Goal: Information Seeking & Learning: Learn about a topic

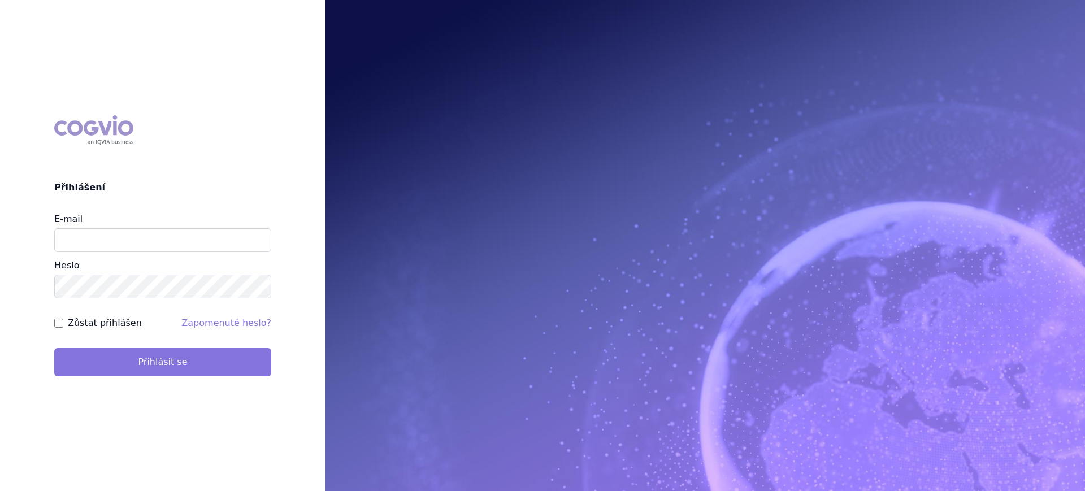
type input "lucie.sichtova@medochemie.com"
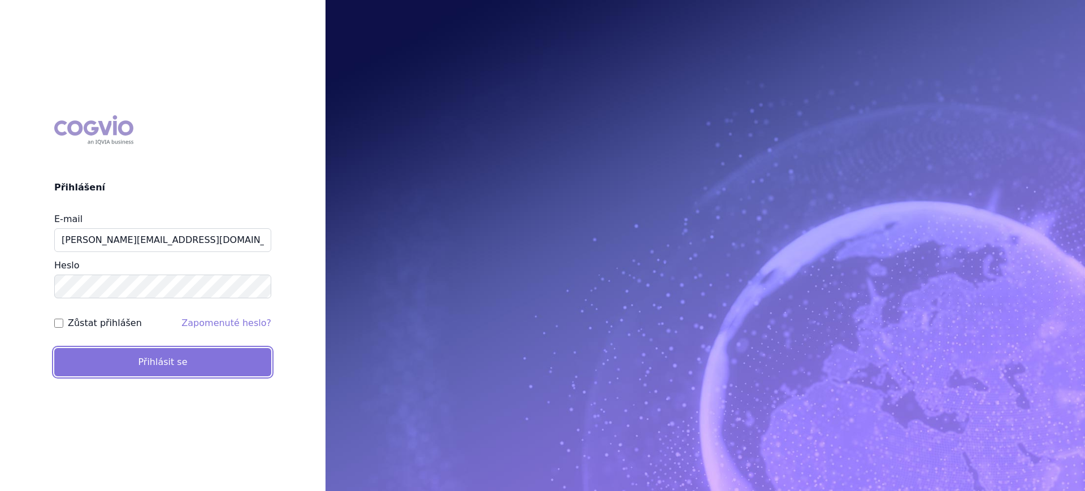
click at [157, 369] on button "Přihlásit se" at bounding box center [162, 362] width 217 height 28
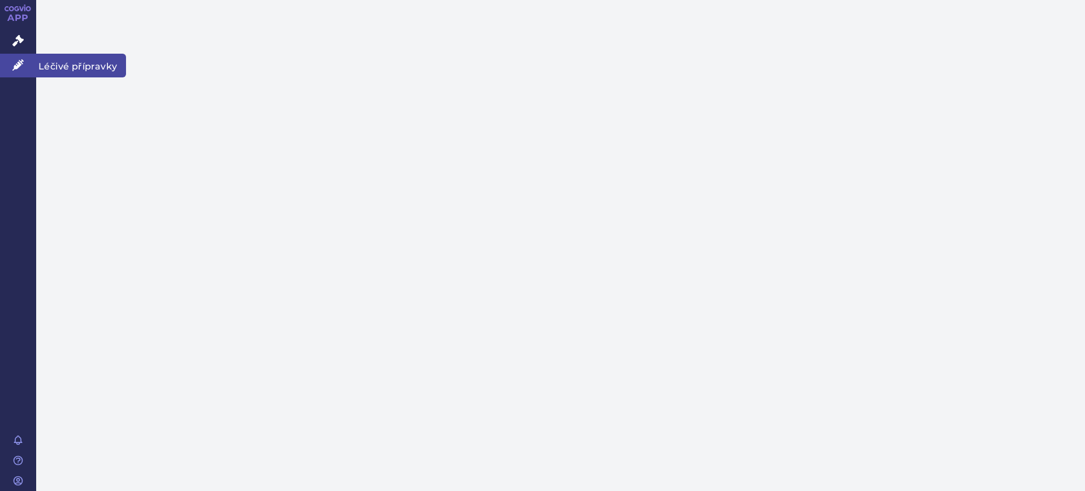
click at [19, 58] on link "Léčivé přípravky" at bounding box center [18, 66] width 36 height 24
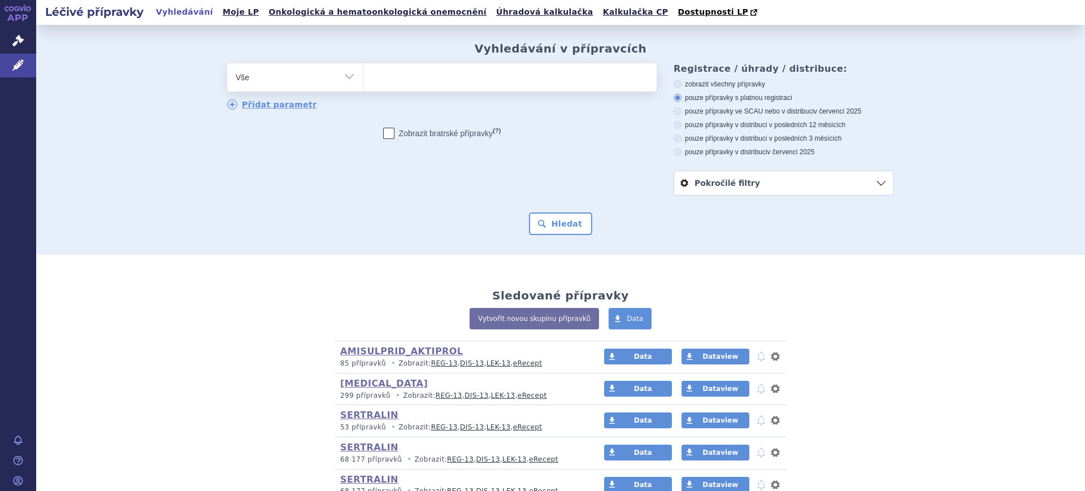
click at [300, 80] on select "Vše Přípravek/SUKL kód MAH VPOIS ATC/Aktivní látka Léková forma Síla" at bounding box center [295, 75] width 136 height 25
click at [304, 83] on select "Vše Přípravek/SUKL kód MAH VPOIS ATC/Aktivní látka Léková forma Síla" at bounding box center [295, 75] width 136 height 25
click at [304, 80] on select "Vše Přípravek/SUKL kód MAH VPOIS ATC/Aktivní látka Léková forma Síla" at bounding box center [295, 75] width 136 height 25
select select "filter-atc-group"
click at [227, 64] on select "Vše Přípravek/SUKL kód MAH VPOIS ATC/Aktivní látka Léková forma Síla" at bounding box center [295, 75] width 136 height 25
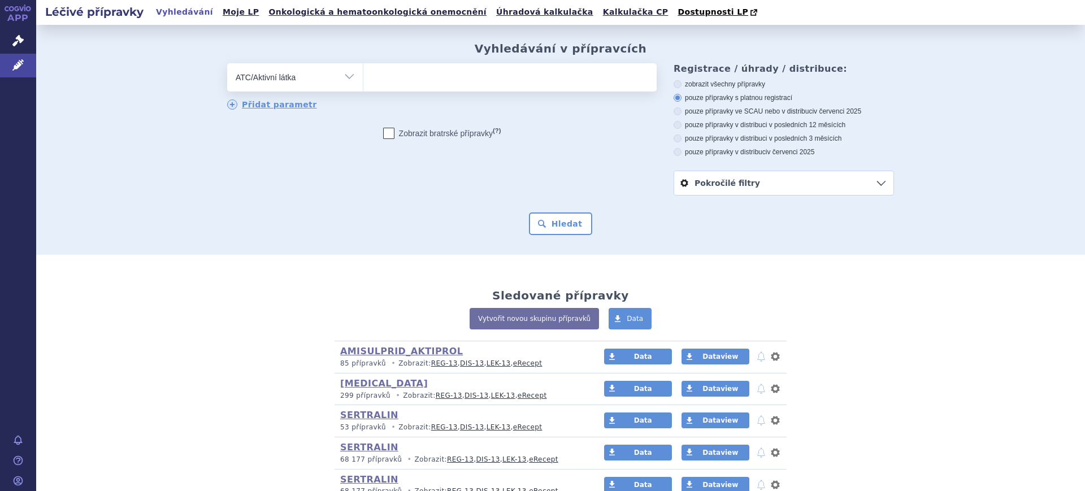
click at [413, 80] on ul at bounding box center [509, 75] width 293 height 24
click at [363, 80] on select at bounding box center [363, 77] width 1 height 28
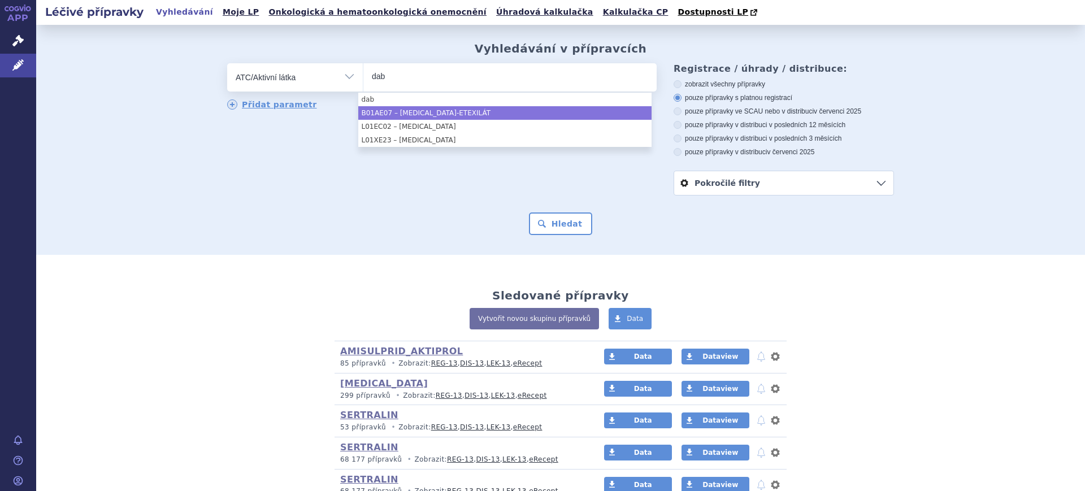
type input "dab"
select select "B01AE07"
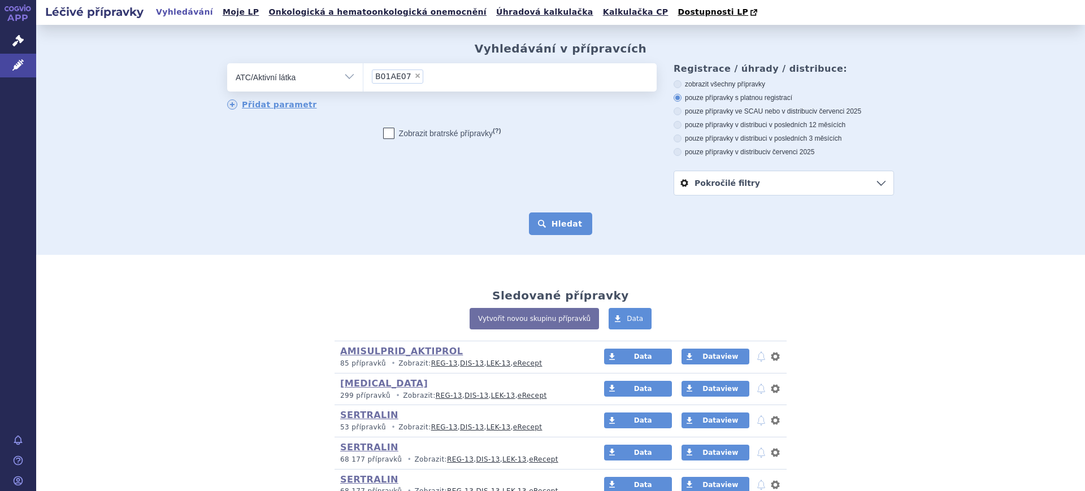
click at [553, 215] on button "Hledat" at bounding box center [561, 224] width 64 height 23
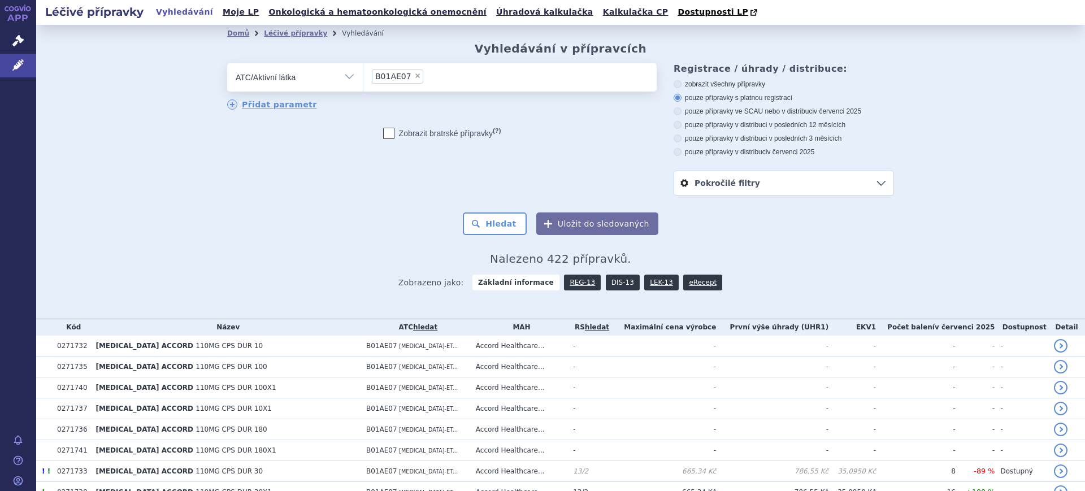
click at [613, 284] on link "DIS-13" at bounding box center [623, 283] width 34 height 16
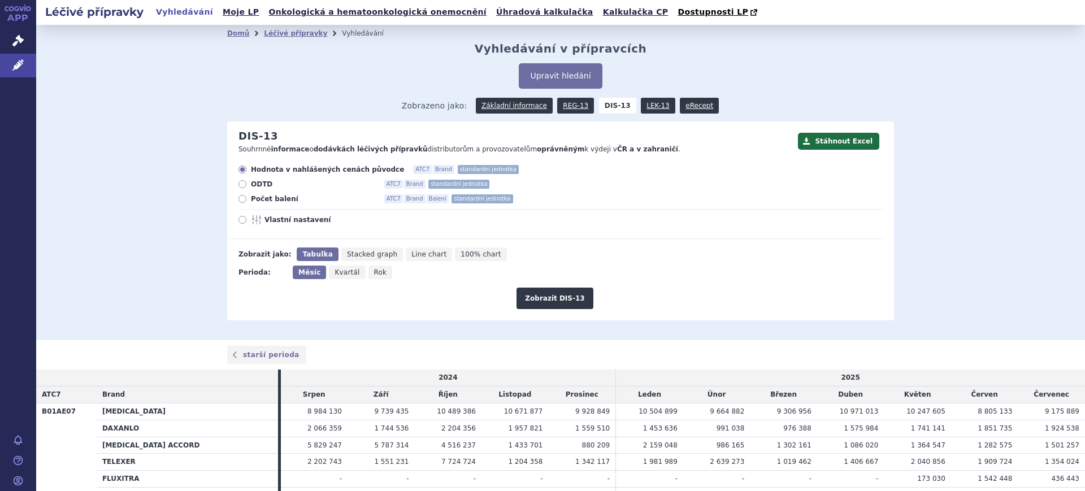
click at [375, 274] on icon "Rok" at bounding box center [381, 273] width 24 height 14
click at [375, 273] on input "Rok" at bounding box center [372, 269] width 7 height 7
radio input "true"
click at [532, 300] on button "Zobrazit DIS-13" at bounding box center [555, 298] width 76 height 21
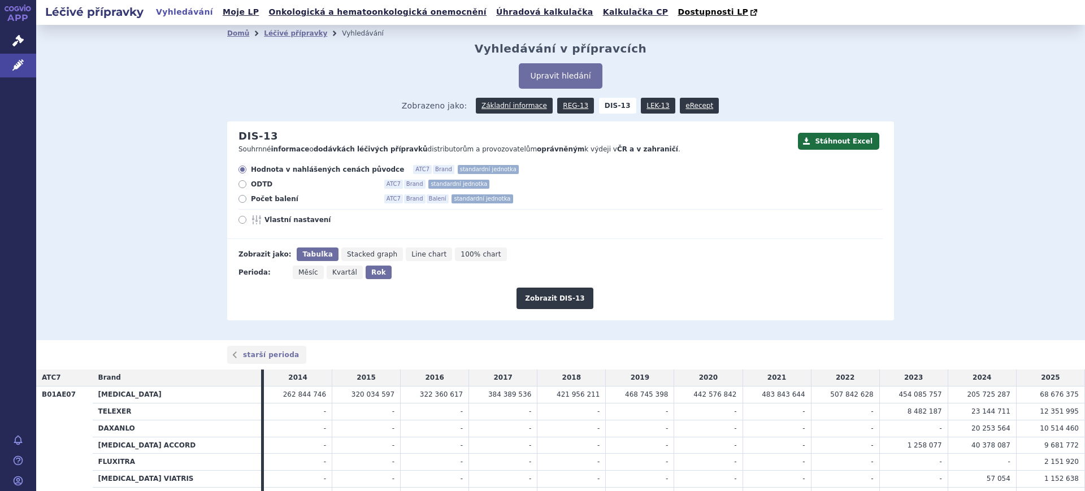
click at [265, 218] on span "Vlastní nastavení" at bounding box center [327, 219] width 124 height 9
click at [247, 218] on input "Vlastní nastavení" at bounding box center [243, 221] width 7 height 7
radio input "true"
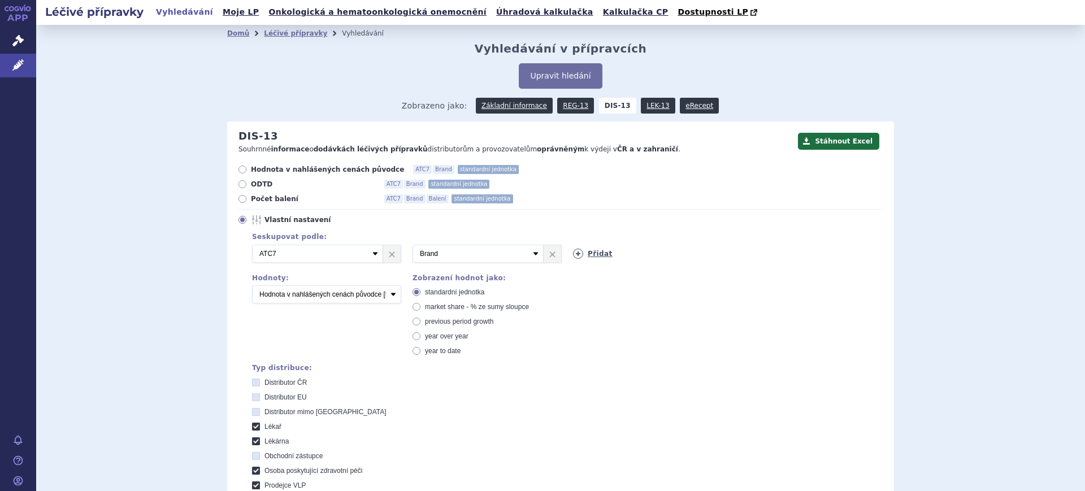
click at [573, 257] on link "Přidat" at bounding box center [593, 254] width 40 height 10
drag, startPoint x: 568, startPoint y: 257, endPoint x: 596, endPoint y: 261, distance: 28.6
click at [573, 255] on select "Vyberte groupování ATC3 ATC5 ATC7 Brand Balení SÚKL kód MAH VPOIS Referenční sk…" at bounding box center [638, 254] width 131 height 18
select select "package"
click at [573, 245] on select "Vyberte groupování ATC3 ATC5 ATC7 Brand Balení SÚKL kód MAH VPOIS Referenční sk…" at bounding box center [638, 254] width 131 height 18
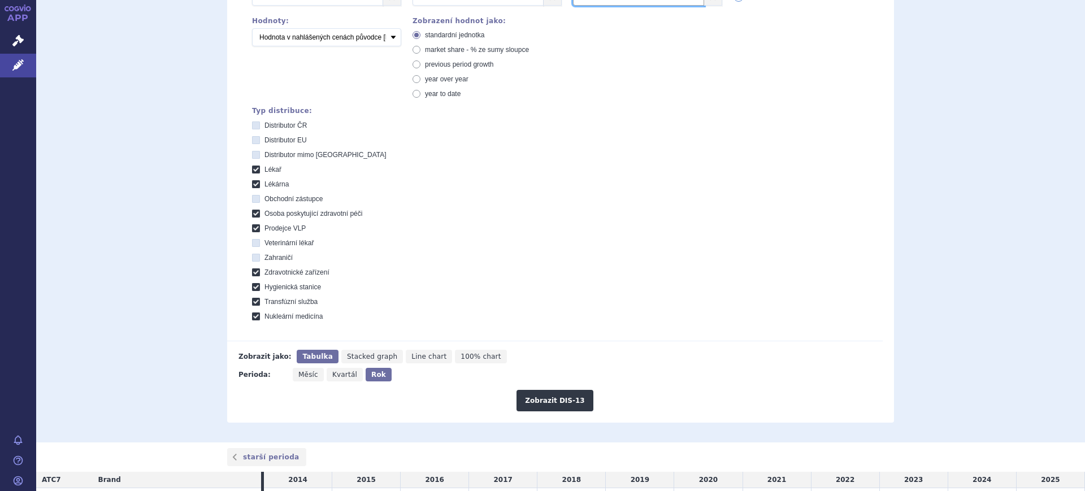
scroll to position [283, 0]
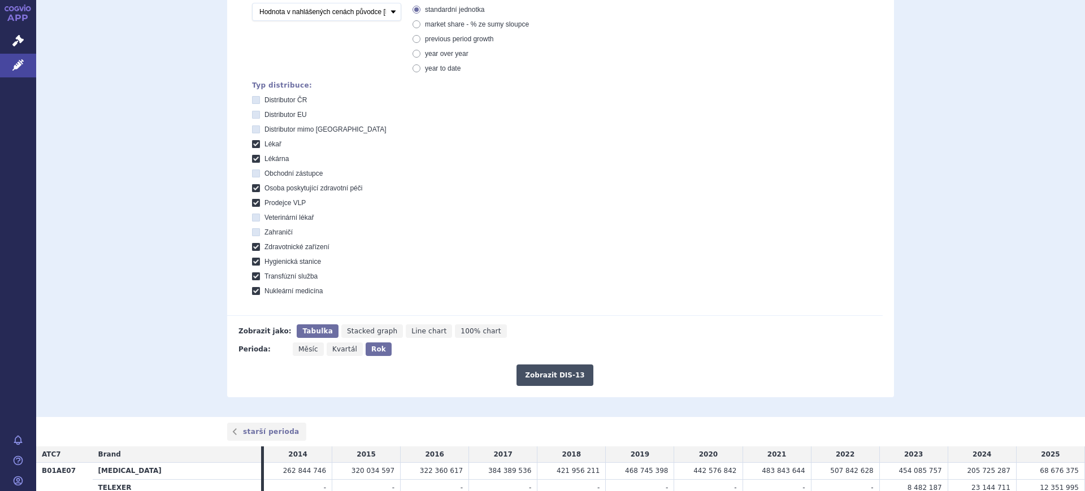
click at [571, 380] on button "Zobrazit DIS-13" at bounding box center [555, 375] width 76 height 21
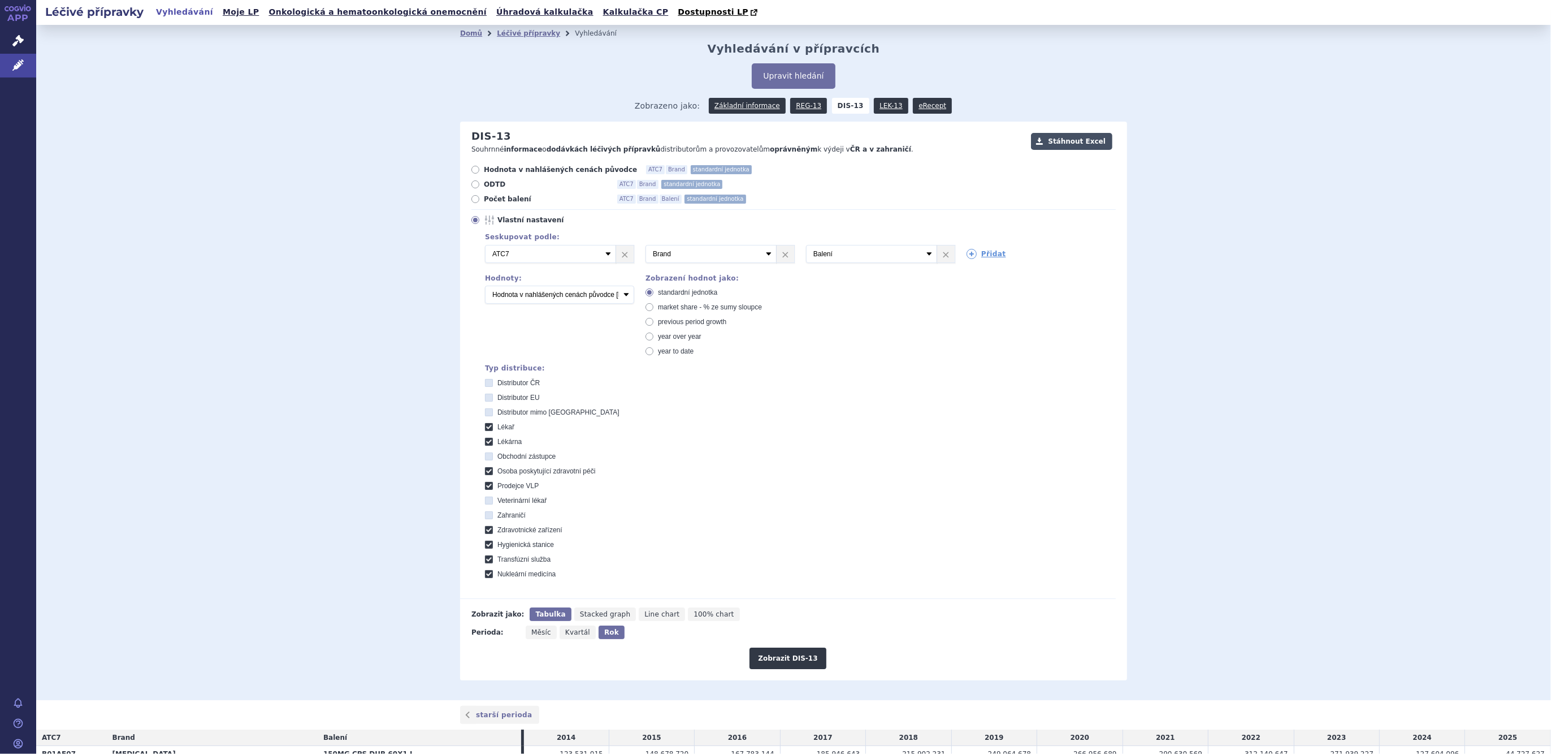
click at [1067, 136] on button "Stáhnout Excel" at bounding box center [1071, 141] width 81 height 17
drag, startPoint x: 605, startPoint y: 291, endPoint x: 601, endPoint y: 296, distance: 6.4
click at [605, 291] on select "Počet balení Hodnota v nahlášených cenách původce [DIS-13] Hodnota v maximálníc…" at bounding box center [559, 294] width 149 height 18
select select "packages"
click at [485, 286] on select "Počet balení Hodnota v nahlášených cenách původce [DIS-13] Hodnota v maximálníc…" at bounding box center [559, 294] width 149 height 18
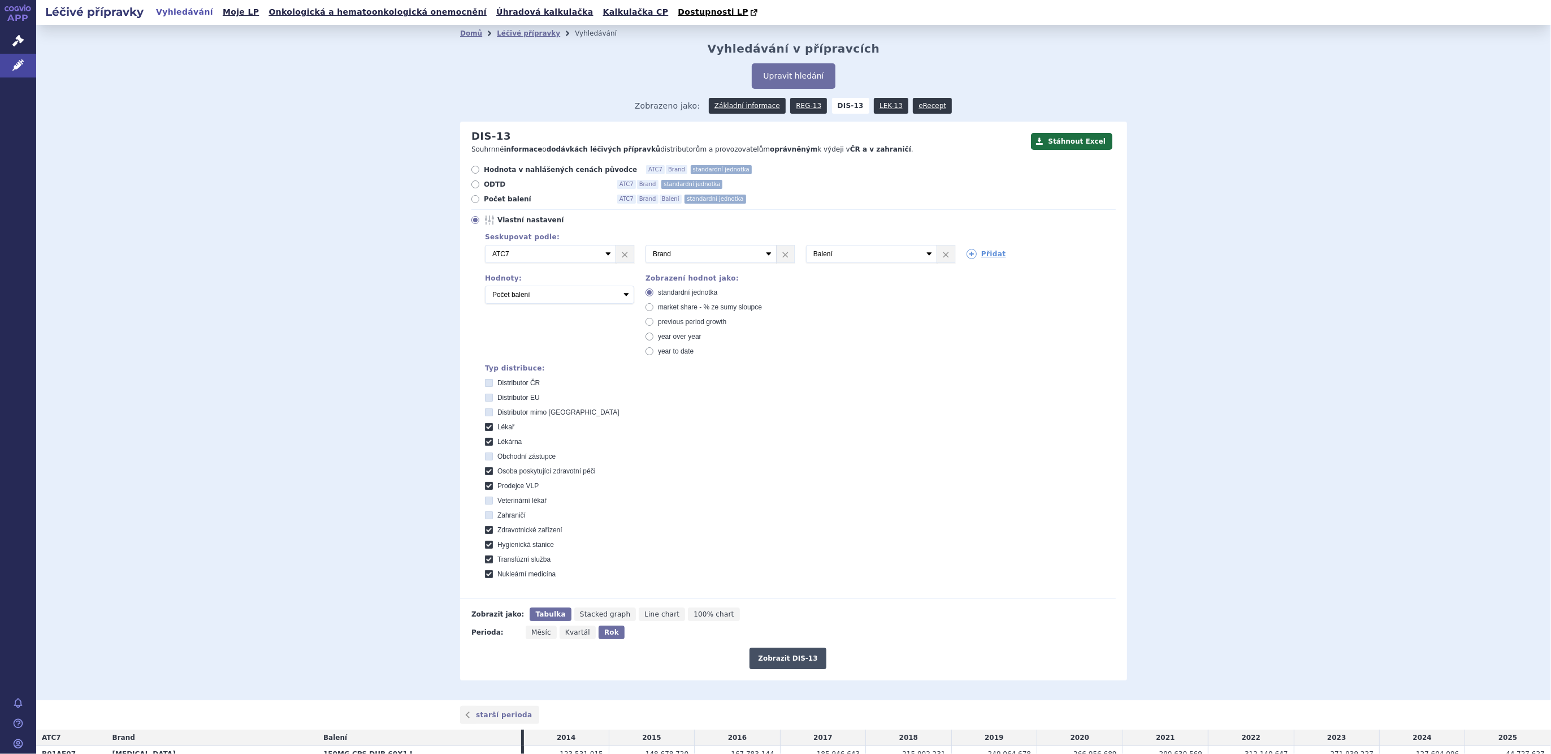
click at [785, 491] on button "Zobrazit DIS-13" at bounding box center [788, 657] width 76 height 21
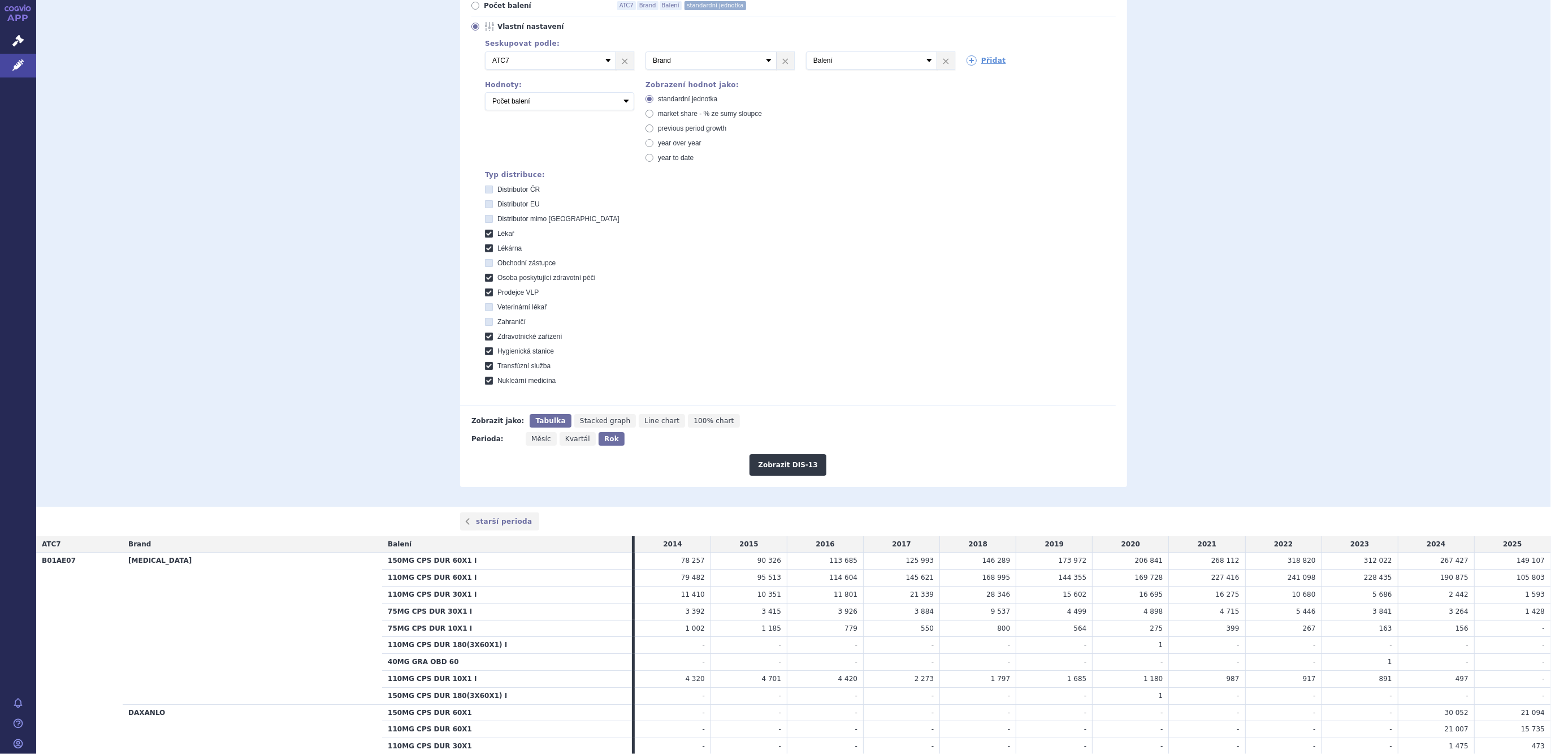
scroll to position [71, 0]
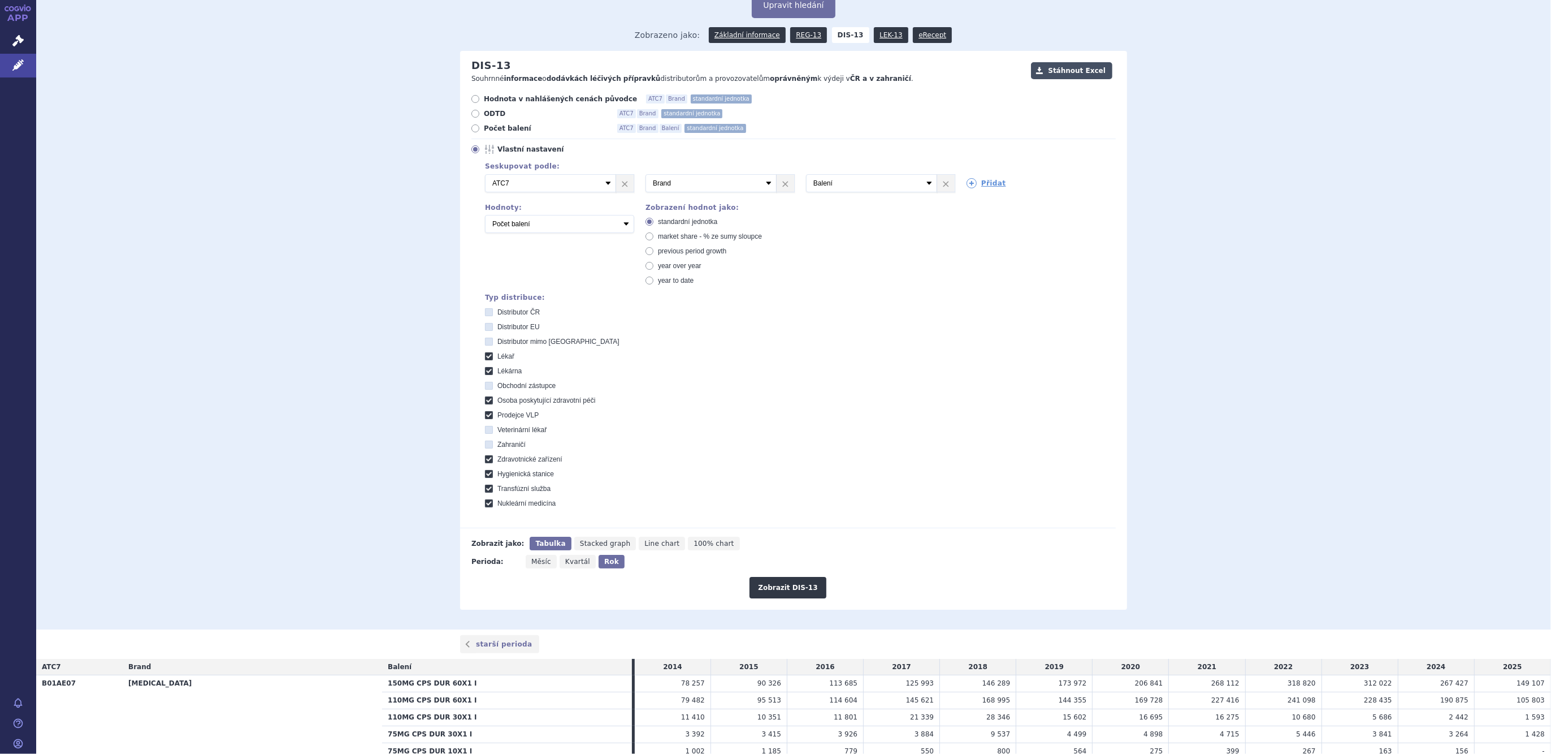
click at [1085, 73] on button "Stáhnout Excel" at bounding box center [1071, 70] width 81 height 17
click at [7, 71] on link "Léčivé přípravky" at bounding box center [18, 66] width 36 height 24
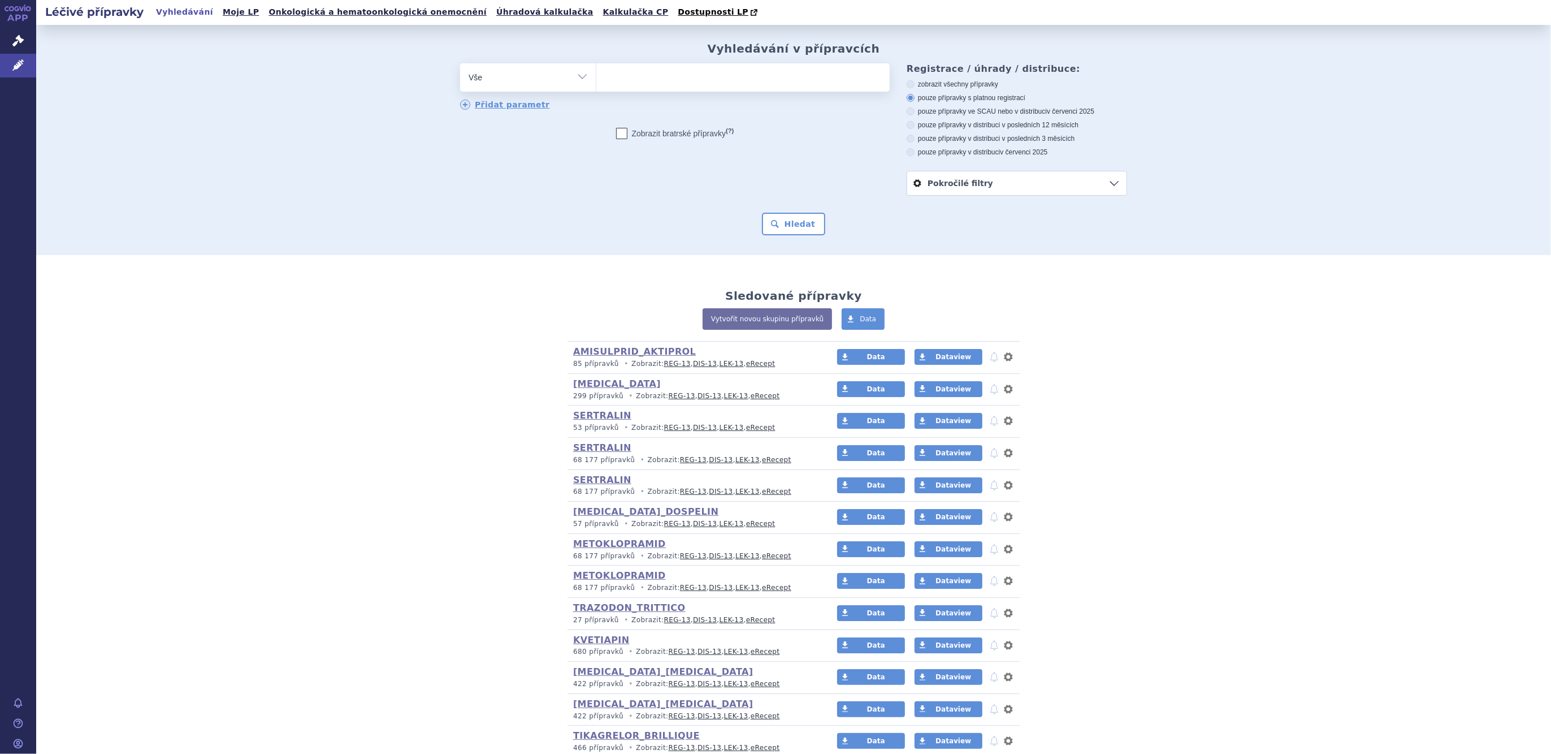
scroll to position [141, 0]
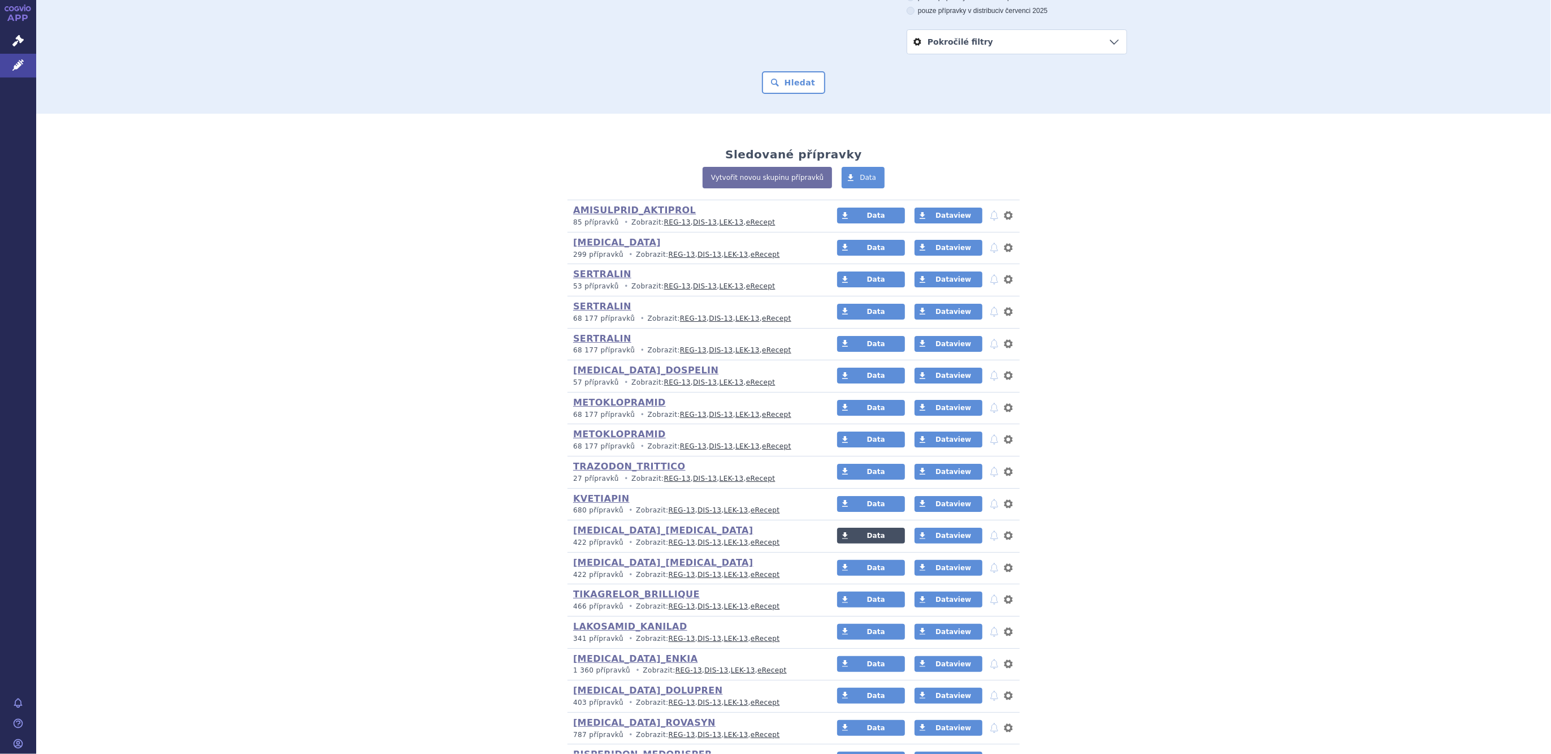
click at [852, 539] on link "Data" at bounding box center [871, 535] width 68 height 16
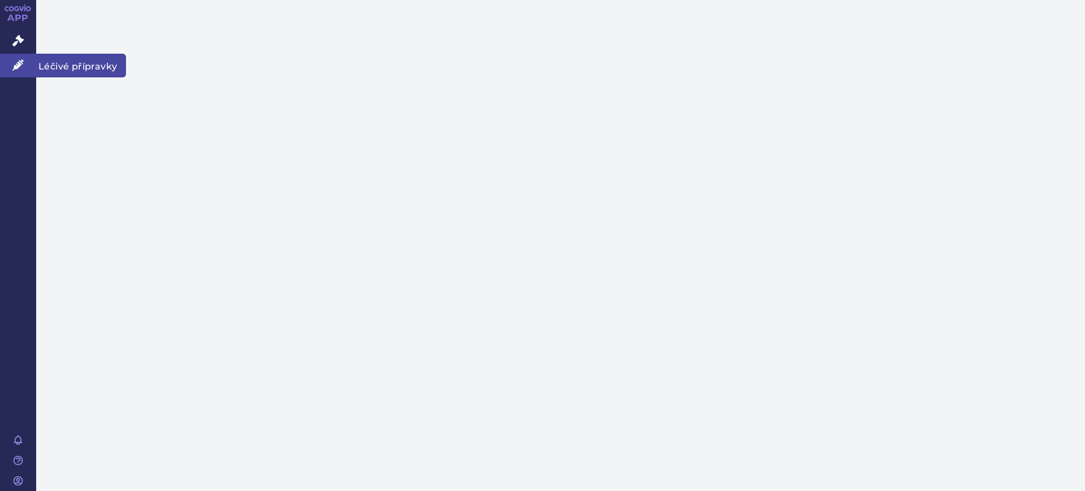
click at [14, 67] on icon at bounding box center [17, 64] width 11 height 11
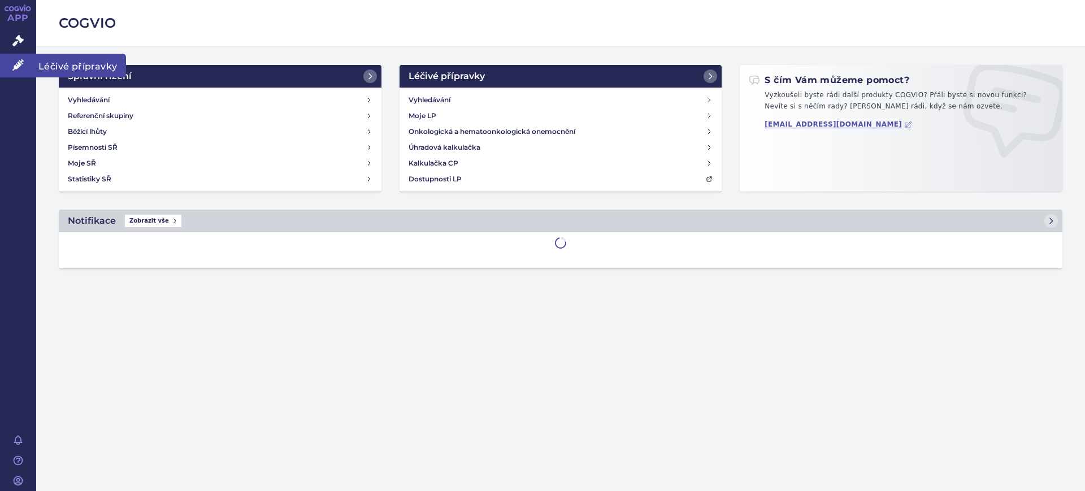
click at [13, 67] on icon at bounding box center [17, 64] width 11 height 11
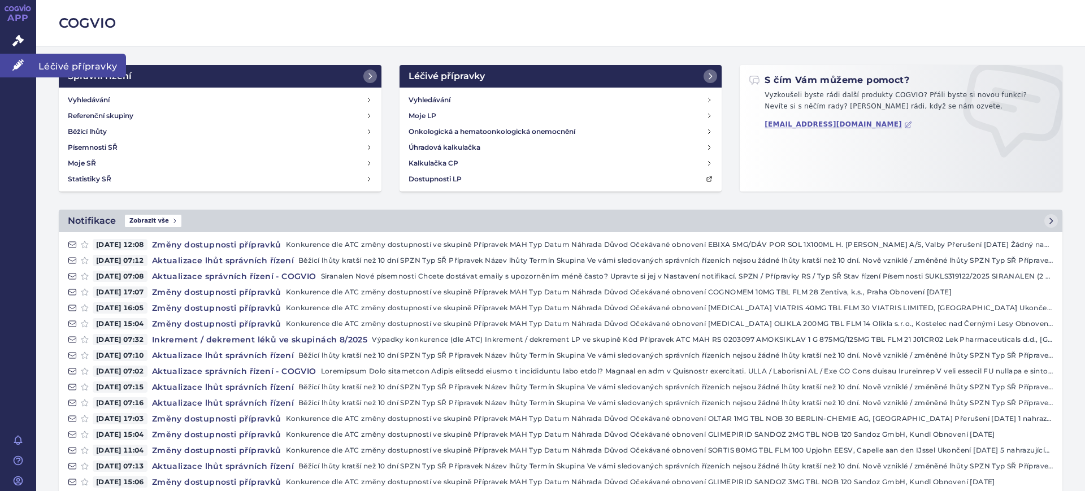
click at [21, 70] on icon at bounding box center [17, 64] width 11 height 11
click at [29, 59] on link "Léčivé přípravky" at bounding box center [18, 66] width 36 height 24
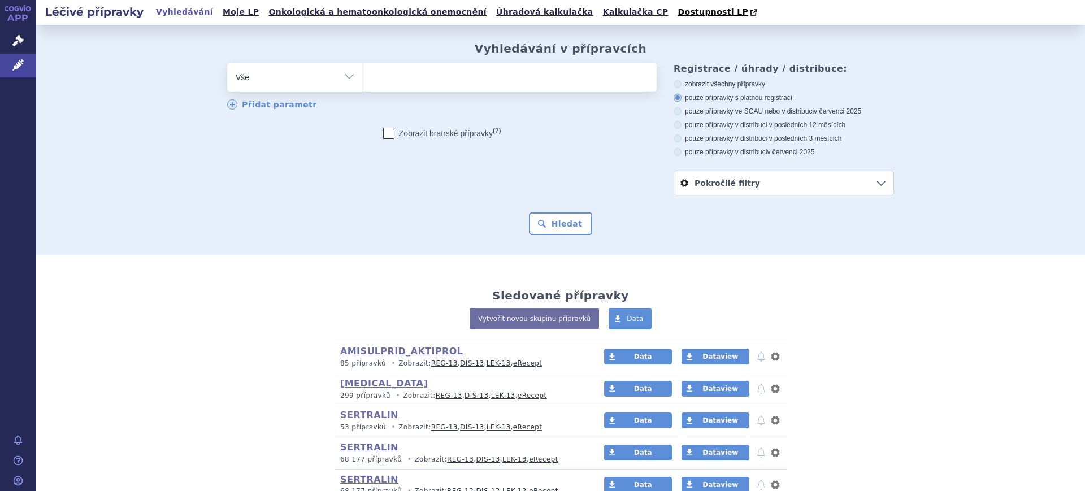
drag, startPoint x: 320, startPoint y: 72, endPoint x: 311, endPoint y: 83, distance: 14.1
click at [320, 72] on select "Vše Přípravek/SUKL kód MAH VPOIS ATC/Aktivní látka Léková forma Síla" at bounding box center [295, 75] width 136 height 25
select select "filter-atc-group"
click at [227, 64] on select "Vše Přípravek/SUKL kód MAH VPOIS ATC/Aktivní látka Léková forma Síla" at bounding box center [295, 75] width 136 height 25
click at [409, 86] on ul at bounding box center [509, 75] width 293 height 24
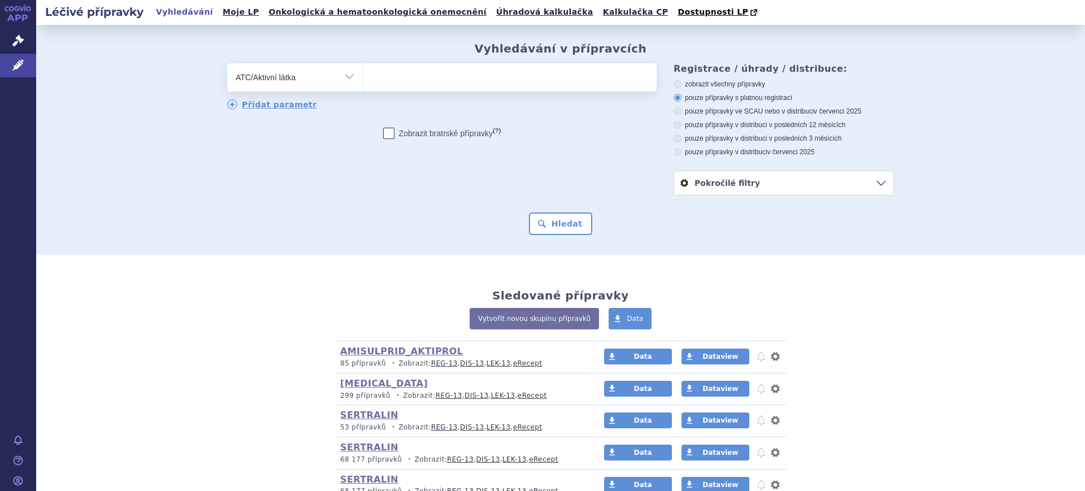
click at [363, 86] on select at bounding box center [363, 77] width 1 height 28
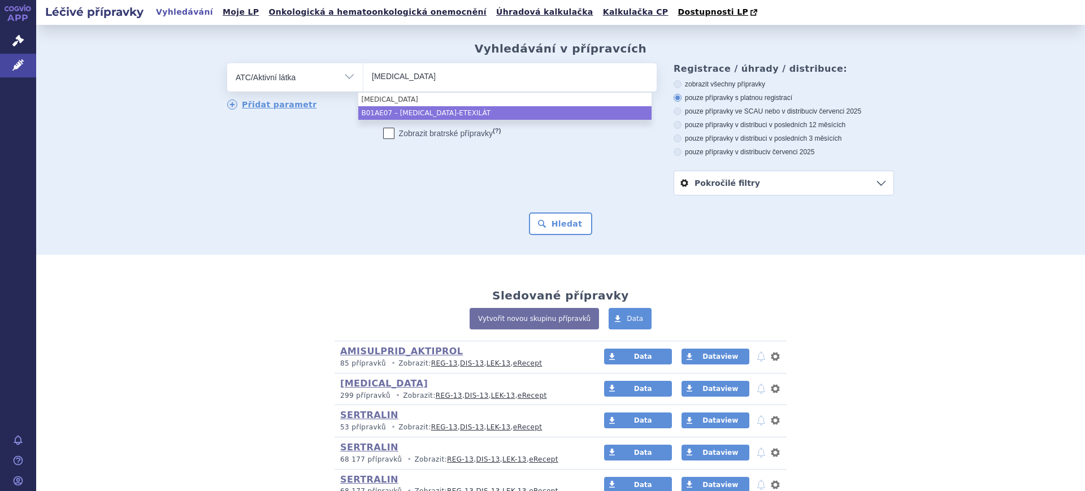
type input "DABIGATRAN"
select select "B01AE07"
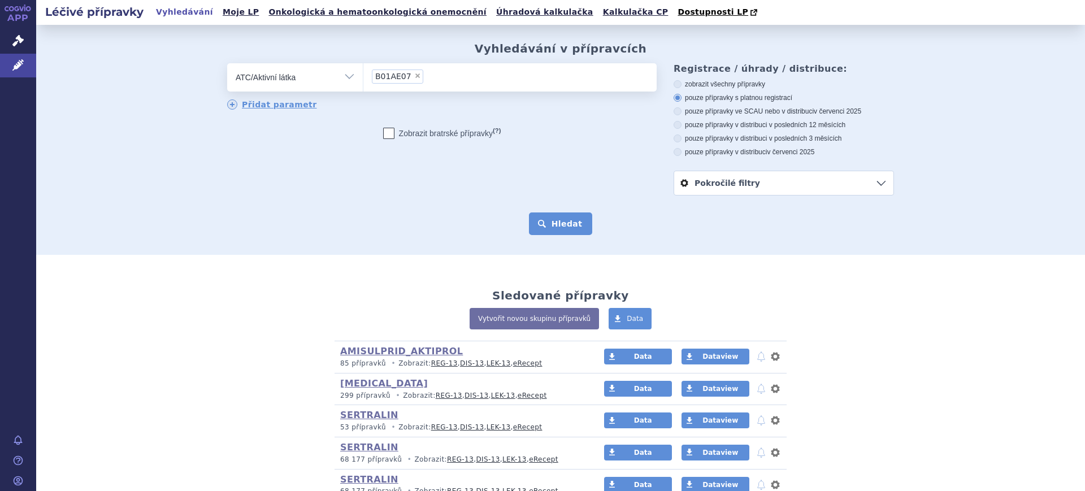
click at [565, 230] on button "Hledat" at bounding box center [561, 224] width 64 height 23
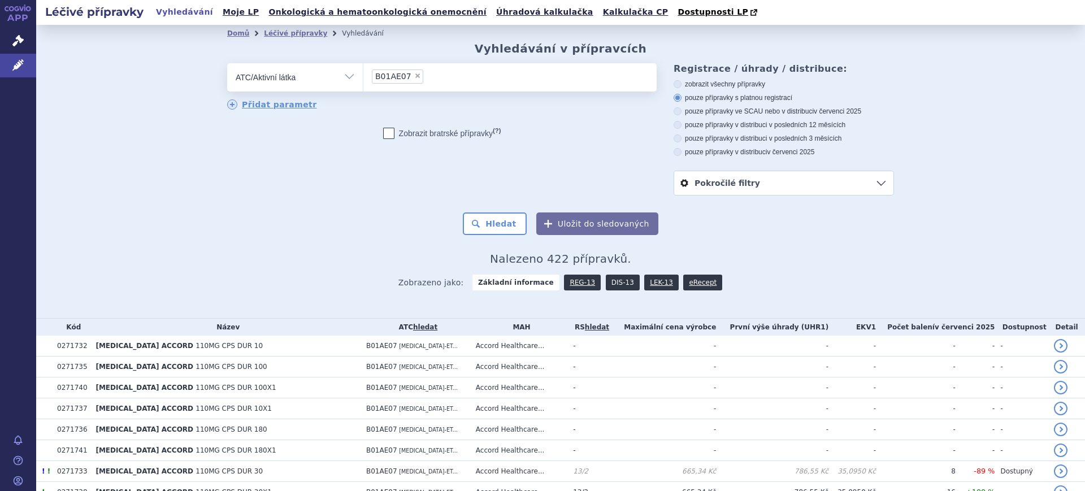
click at [606, 287] on link "DIS-13" at bounding box center [623, 283] width 34 height 16
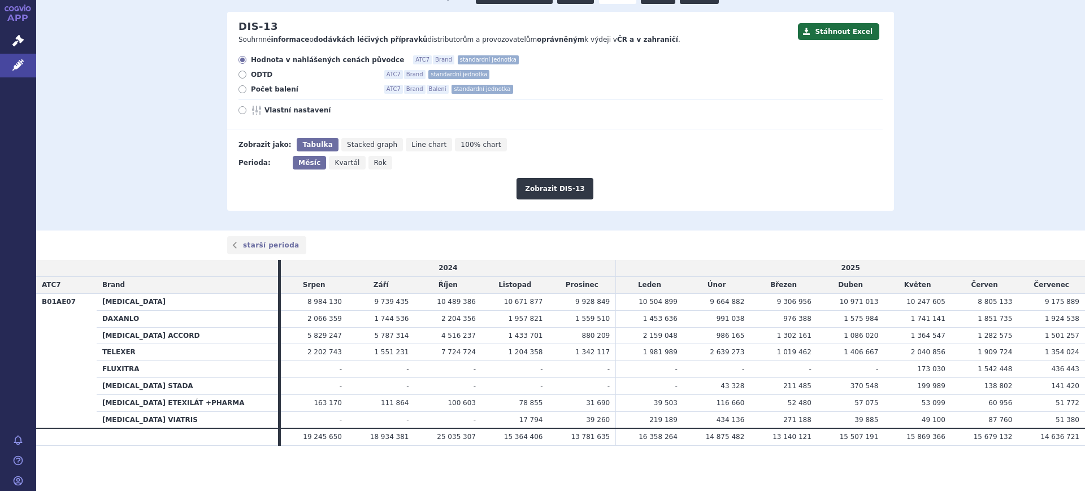
scroll to position [40, 0]
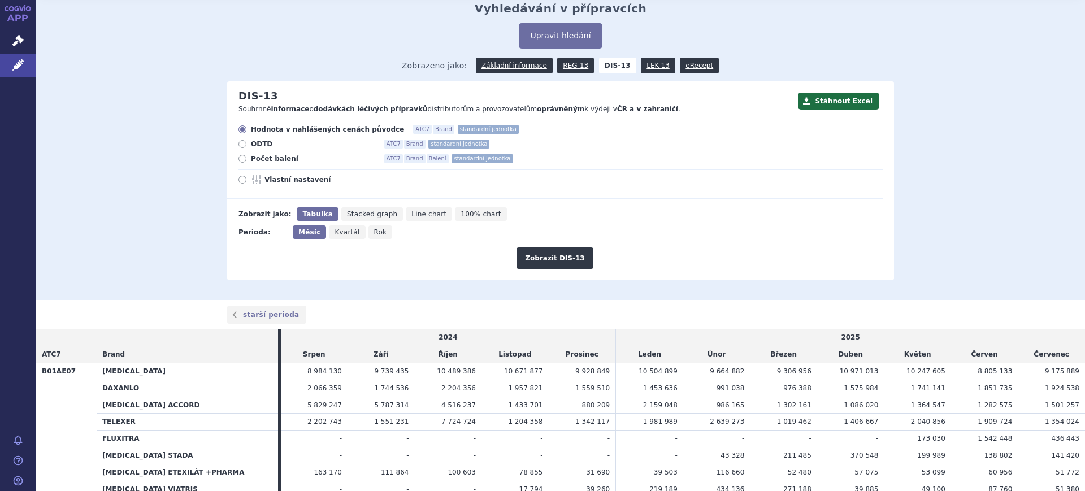
click at [289, 176] on span "Vlastní nastavení" at bounding box center [327, 179] width 124 height 9
click at [247, 178] on input "Vlastní nastavení" at bounding box center [243, 181] width 7 height 7
radio input "true"
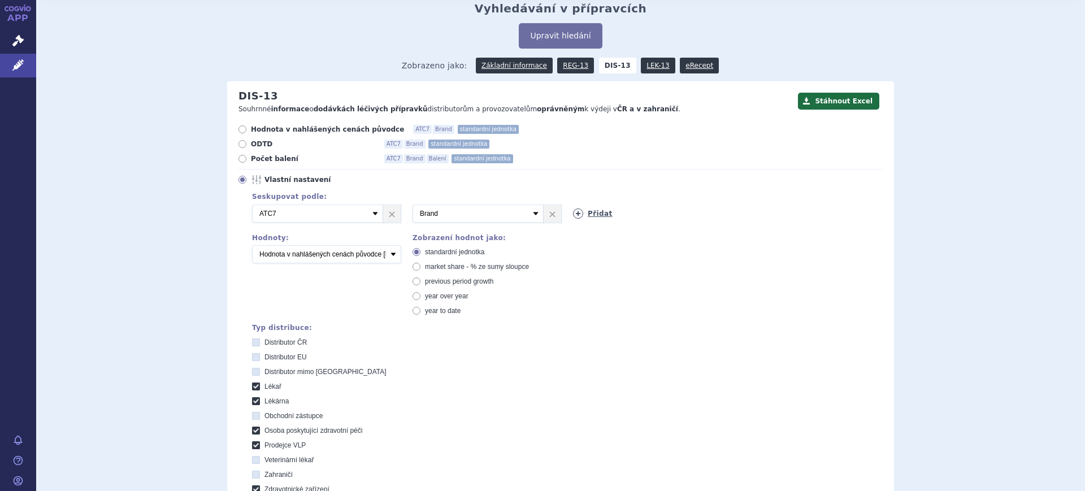
click at [581, 210] on link "Přidat" at bounding box center [593, 214] width 40 height 10
drag, startPoint x: 621, startPoint y: 211, endPoint x: 621, endPoint y: 221, distance: 9.6
click at [621, 211] on select "Vyberte groupování ATC3 ATC5 ATC7 Brand Balení SÚKL kód MAH VPOIS Referenční sk…" at bounding box center [638, 214] width 131 height 18
select select "package"
click at [573, 205] on select "Vyberte groupování ATC3 ATC5 ATC7 Brand Balení SÚKL kód MAH VPOIS Referenční sk…" at bounding box center [638, 214] width 131 height 18
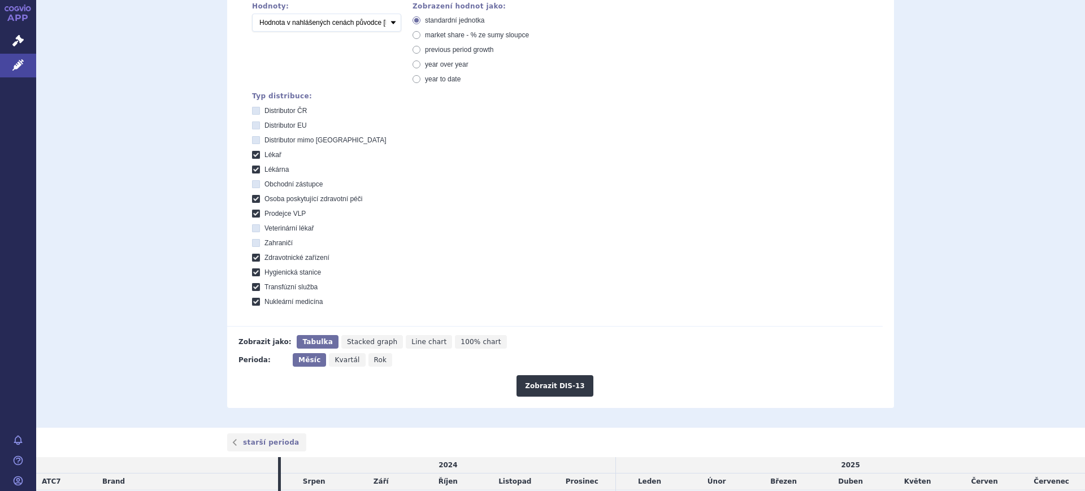
scroll to position [464, 0]
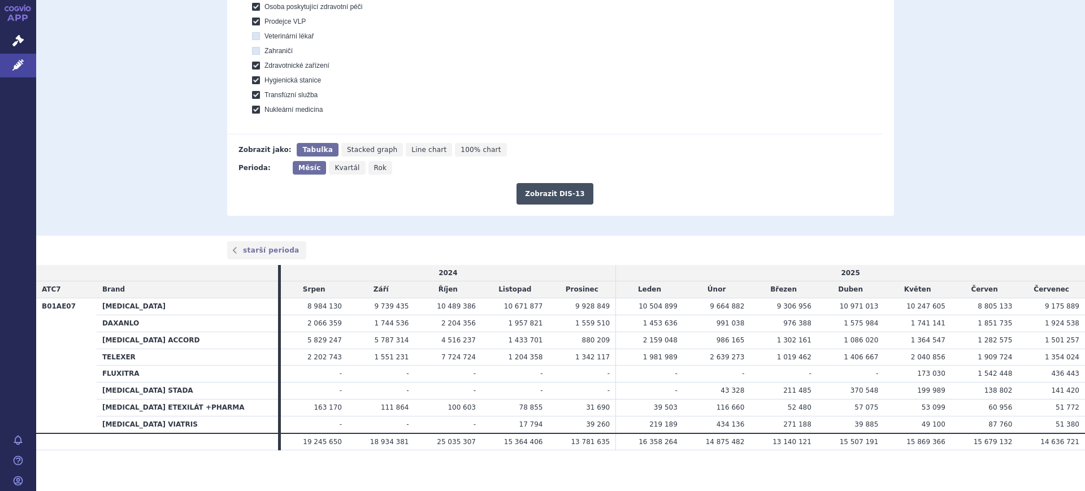
click at [543, 197] on button "Zobrazit DIS-13" at bounding box center [555, 193] width 76 height 21
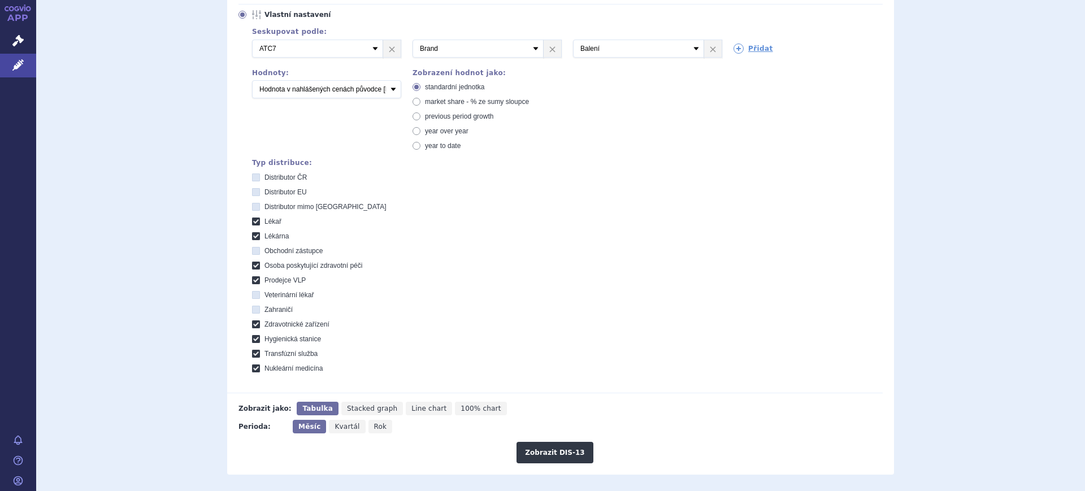
scroll to position [204, 0]
click at [288, 91] on select "Počet balení Hodnota v nahlášených cenách původce [DIS-13] Hodnota v maximálníc…" at bounding box center [326, 90] width 149 height 18
select select "packages"
click at [252, 82] on select "Počet balení Hodnota v nahlášených cenách původce [DIS-13] Hodnota v maximálníc…" at bounding box center [326, 90] width 149 height 18
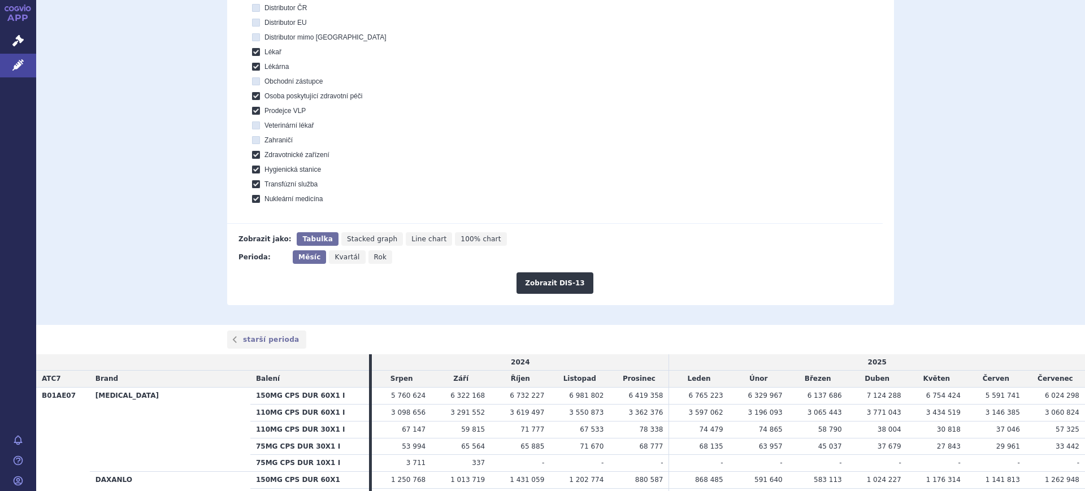
scroll to position [557, 0]
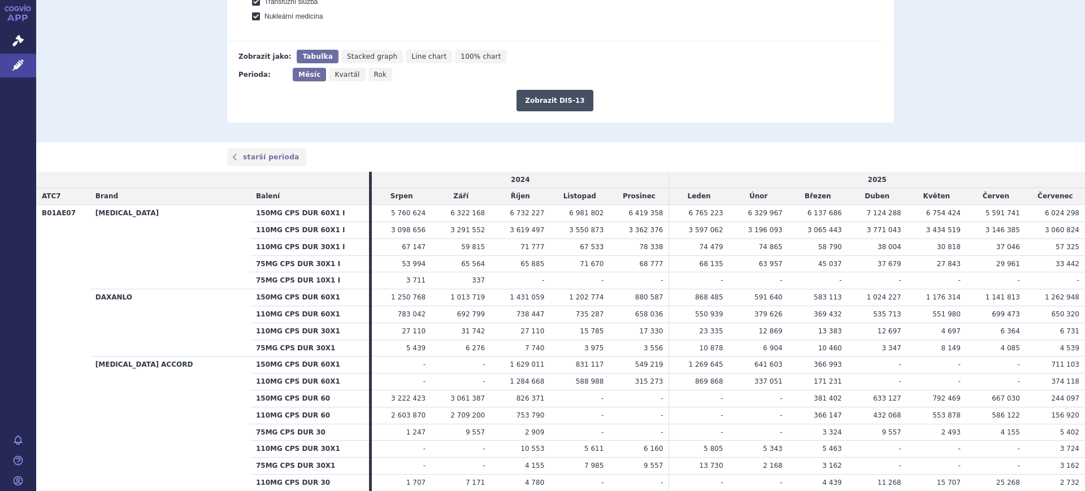
click at [547, 109] on button "Zobrazit DIS-13" at bounding box center [555, 100] width 76 height 21
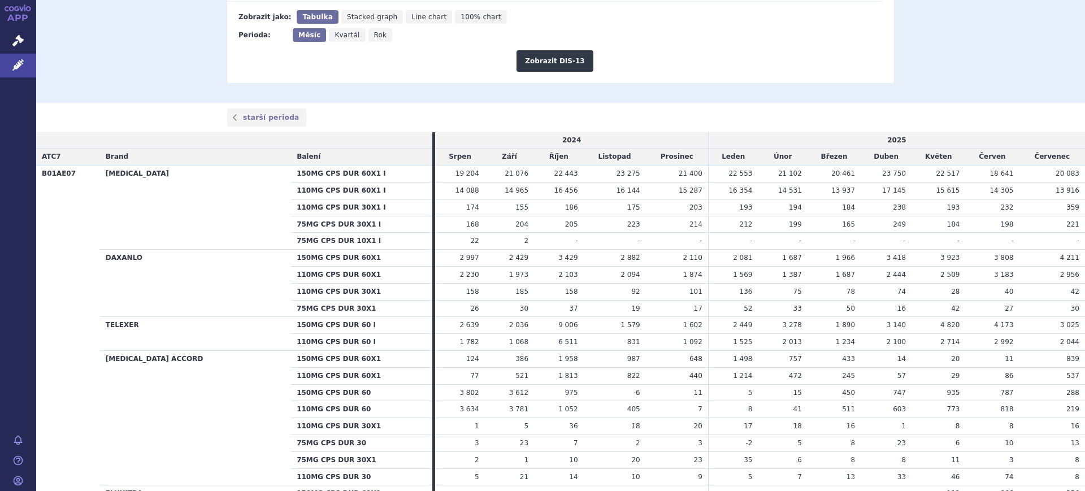
scroll to position [628, 0]
